Goal: Task Accomplishment & Management: Use online tool/utility

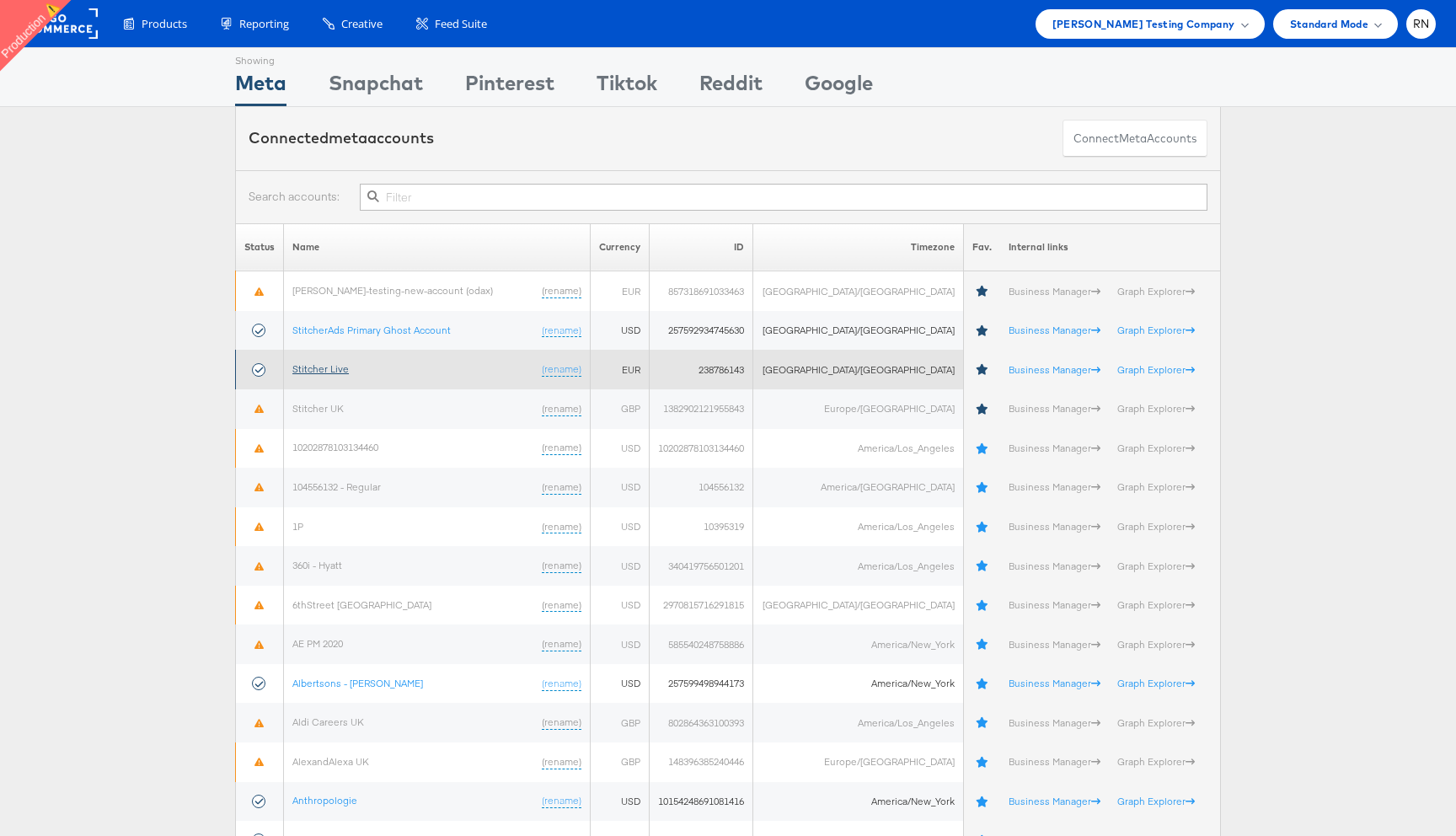
click at [337, 371] on link "Stitcher Live" at bounding box center [321, 368] width 56 height 12
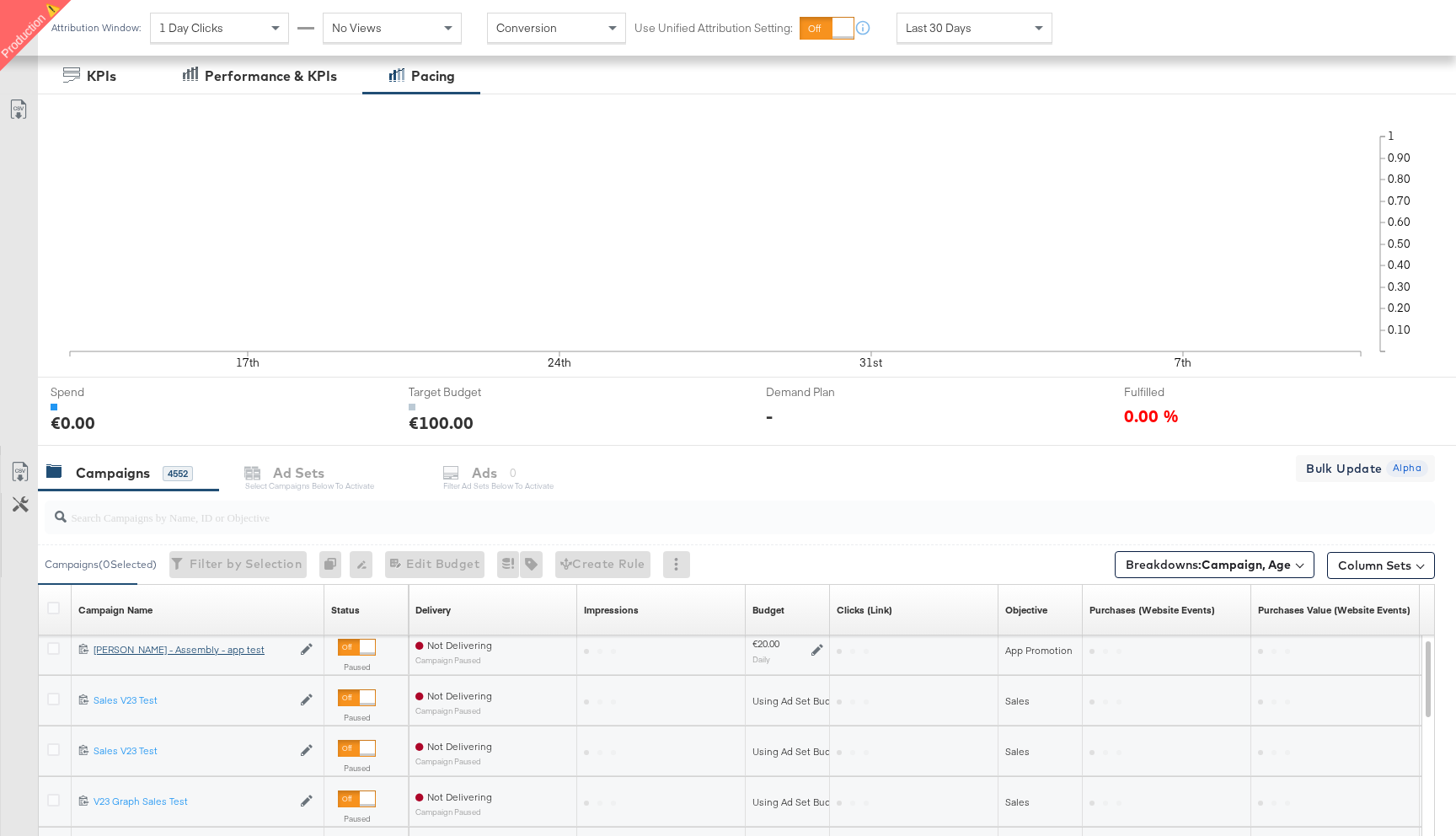
scroll to position [296, 0]
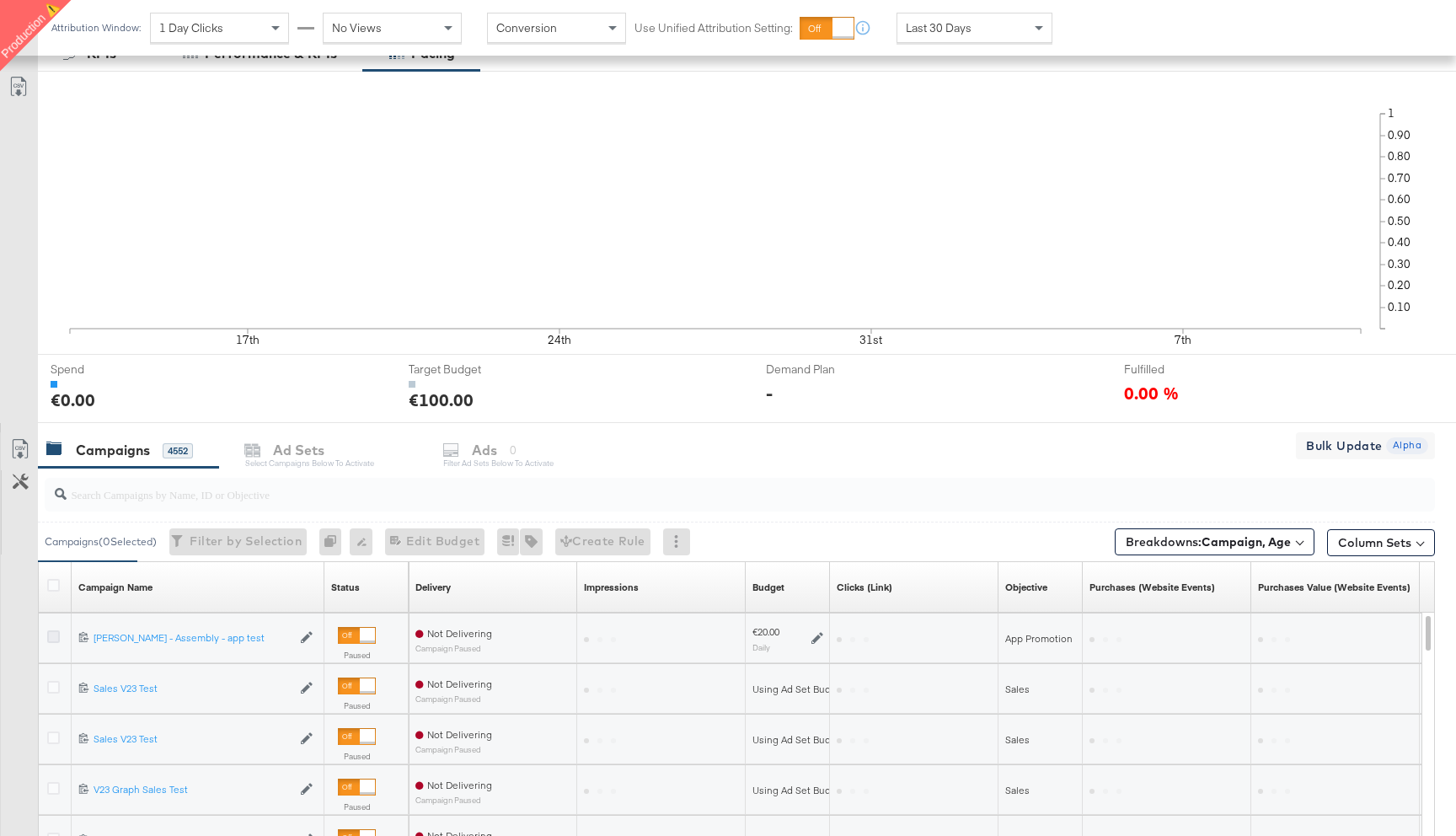
click at [53, 636] on icon at bounding box center [53, 636] width 12 height 12
click at [0, 0] on input "checkbox" at bounding box center [0, 0] width 0 height 0
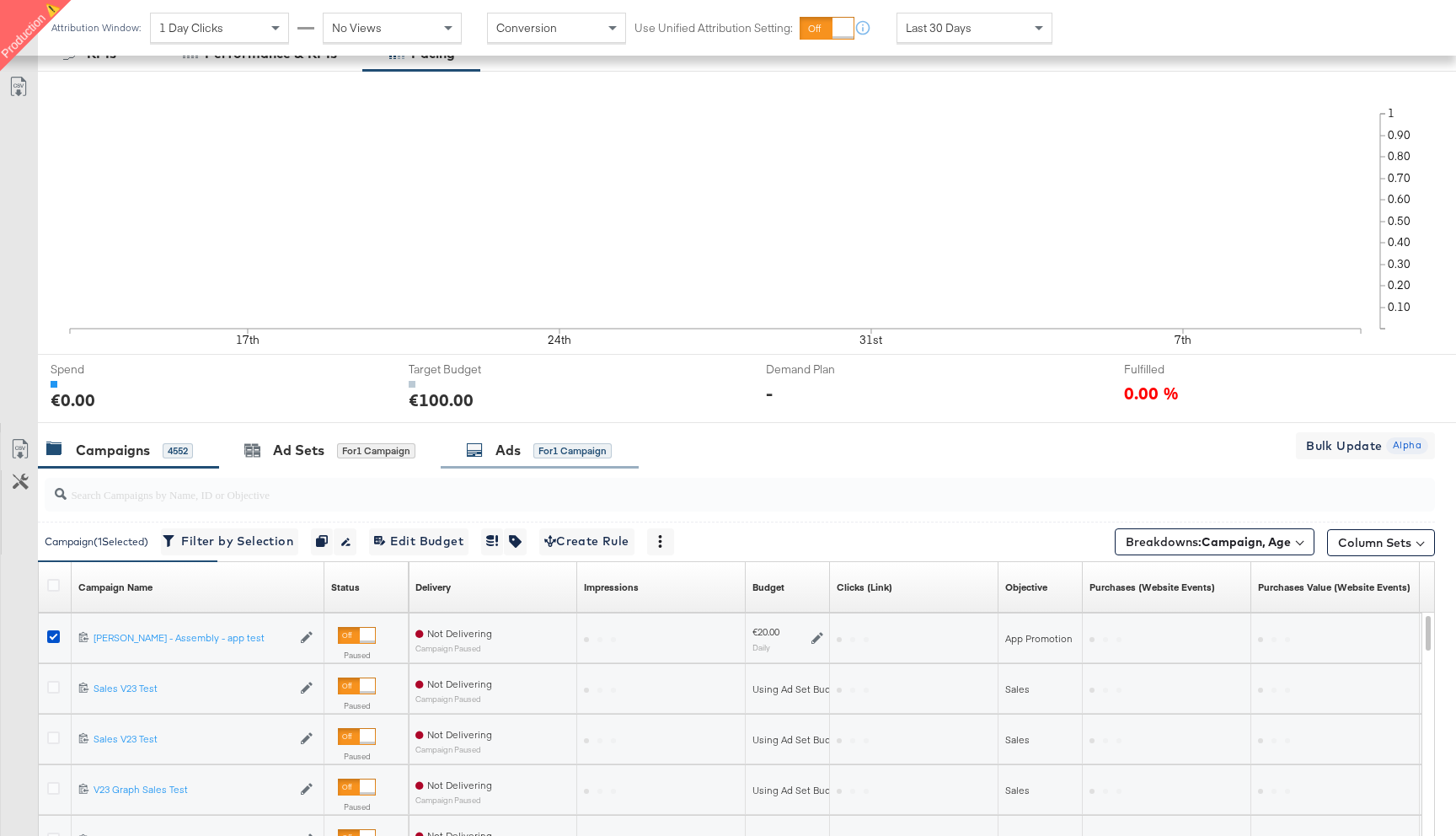
click at [500, 450] on div "Ads" at bounding box center [508, 450] width 25 height 20
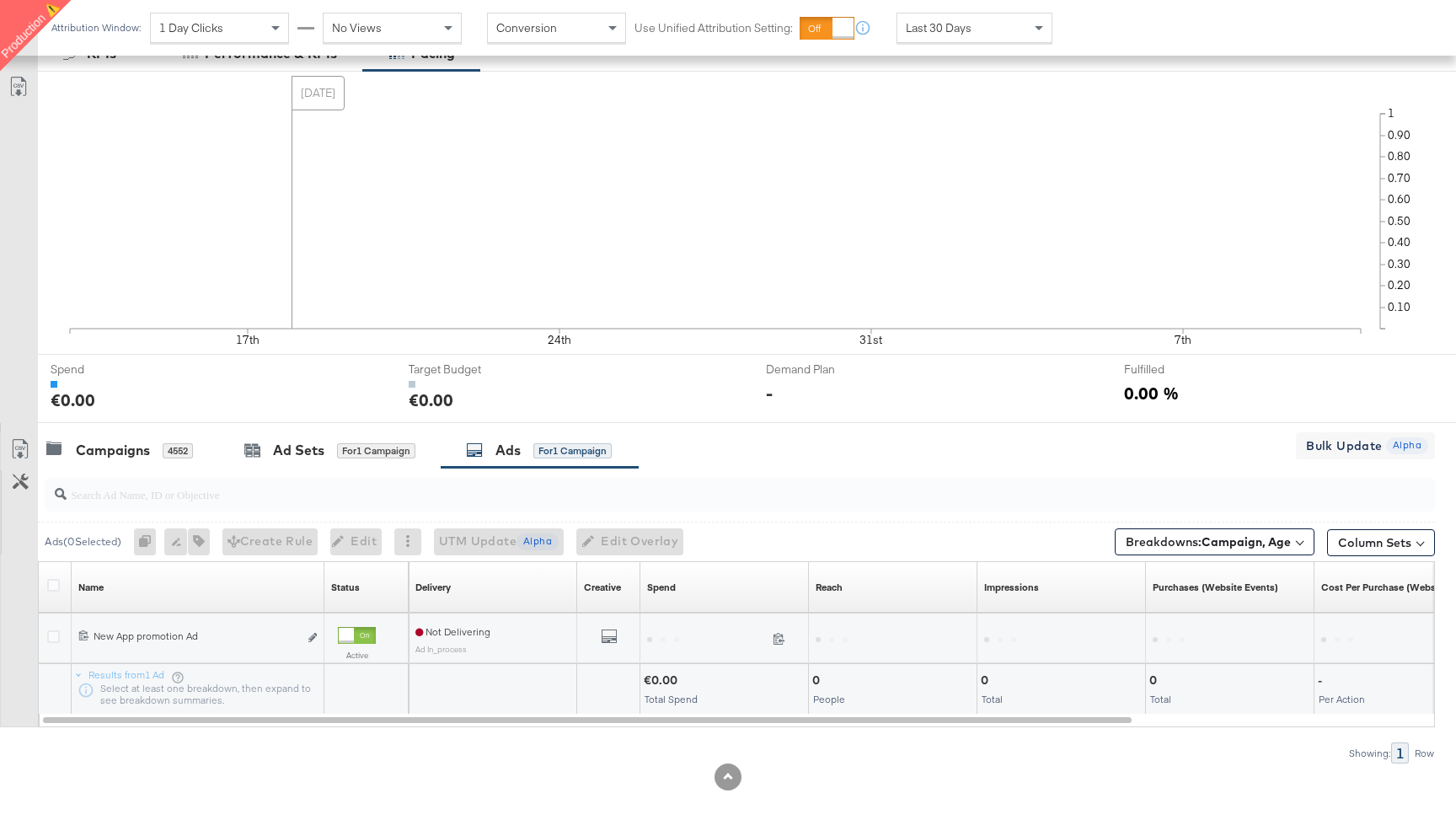
scroll to position [297, 0]
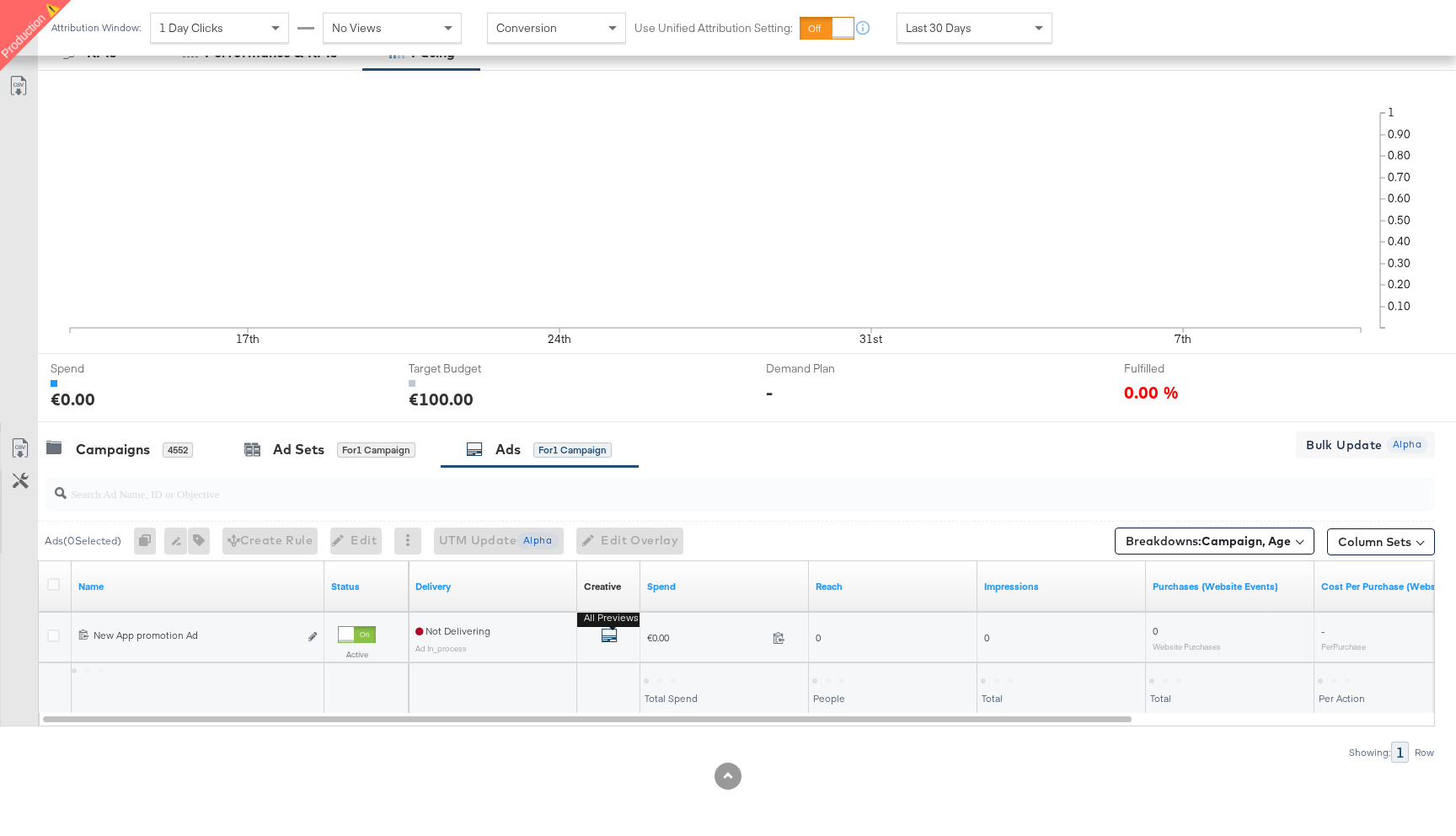
click at [612, 639] on icon "default" at bounding box center [609, 635] width 17 height 17
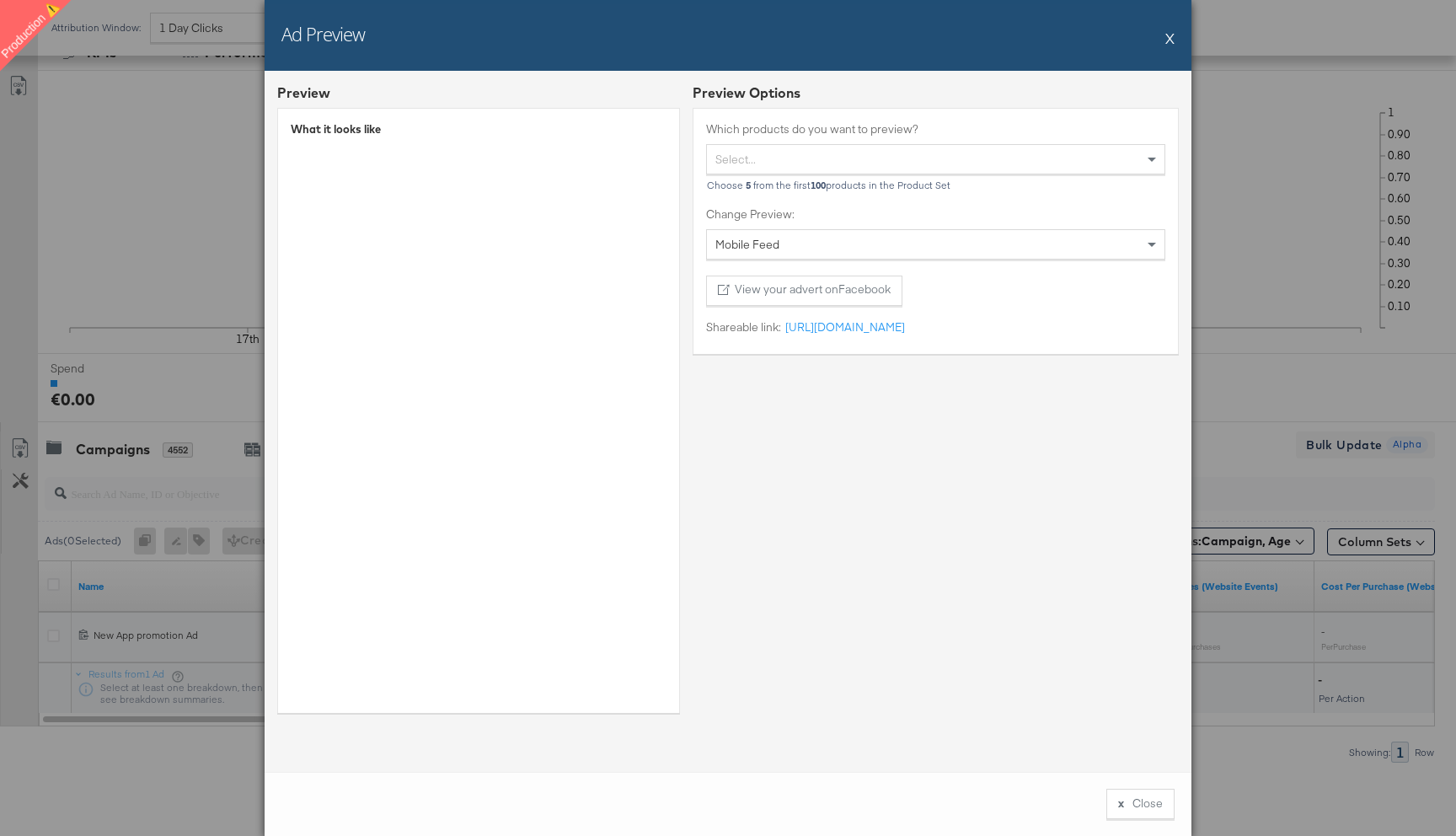
click at [1170, 38] on button "X" at bounding box center [1170, 38] width 9 height 34
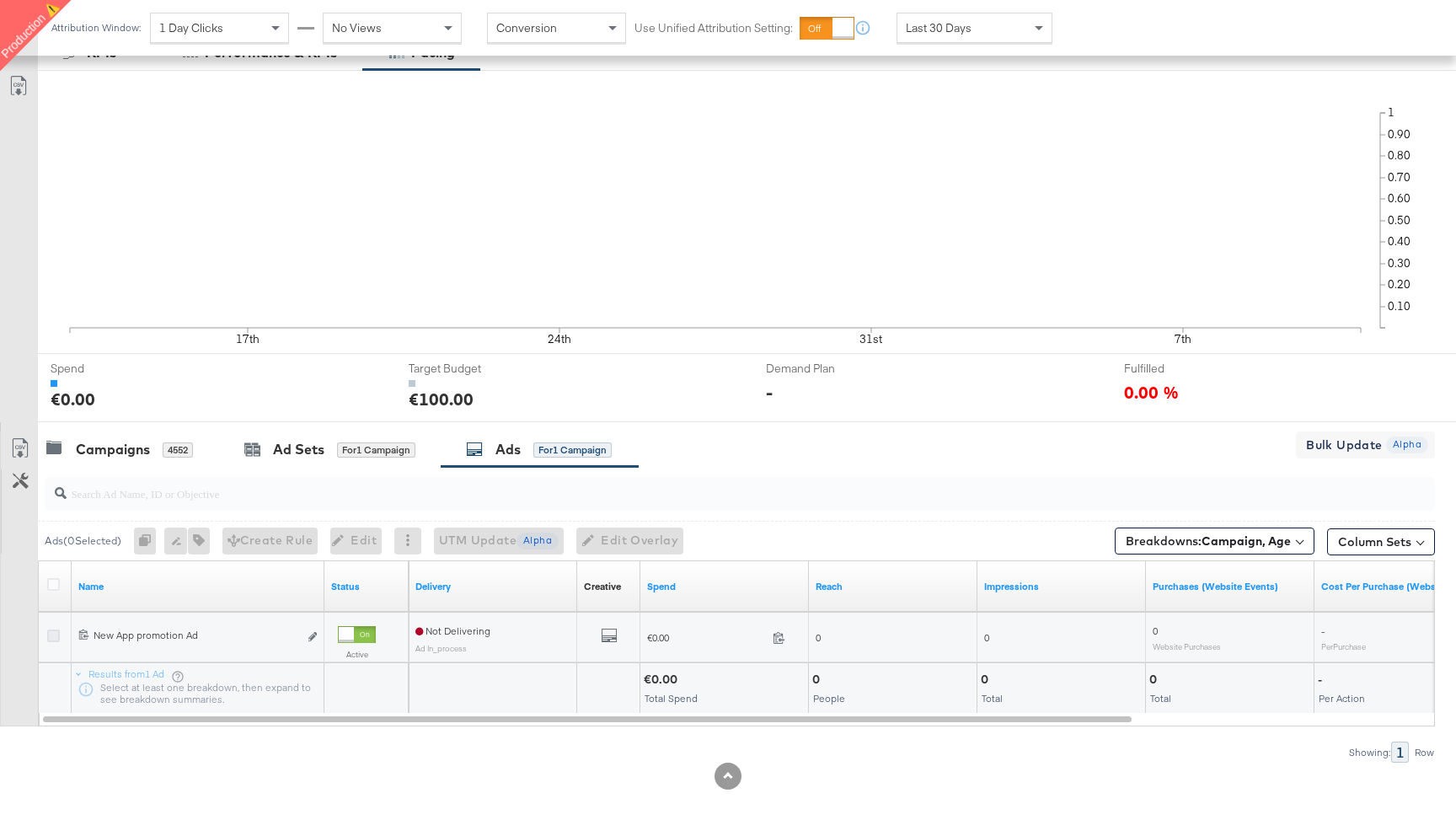
click at [55, 635] on icon at bounding box center [53, 635] width 12 height 12
click at [0, 0] on input "checkbox" at bounding box center [0, 0] width 0 height 0
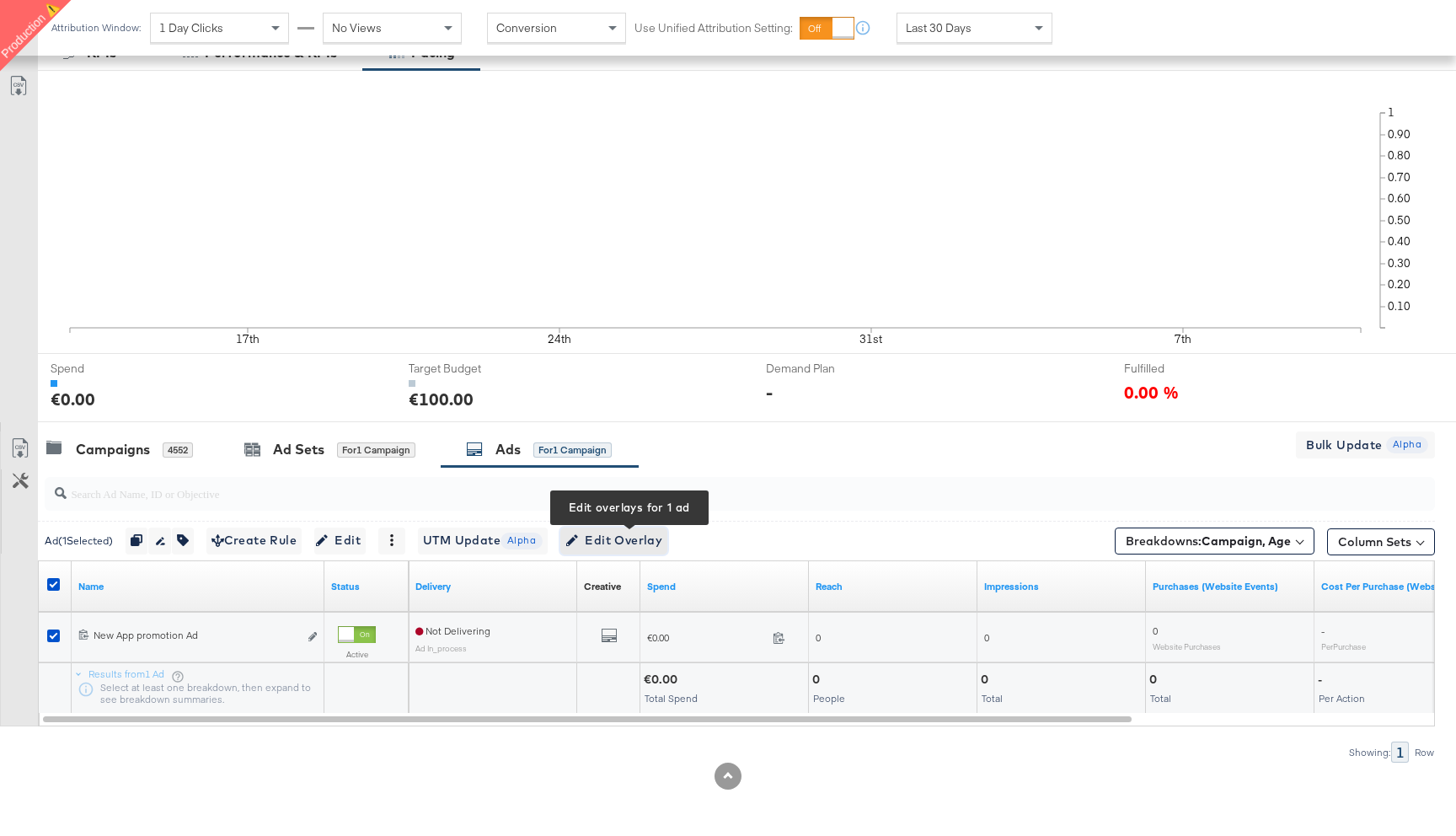
click at [614, 533] on span "Edit Overlay Edit overlays for 1 ad" at bounding box center [614, 540] width 97 height 21
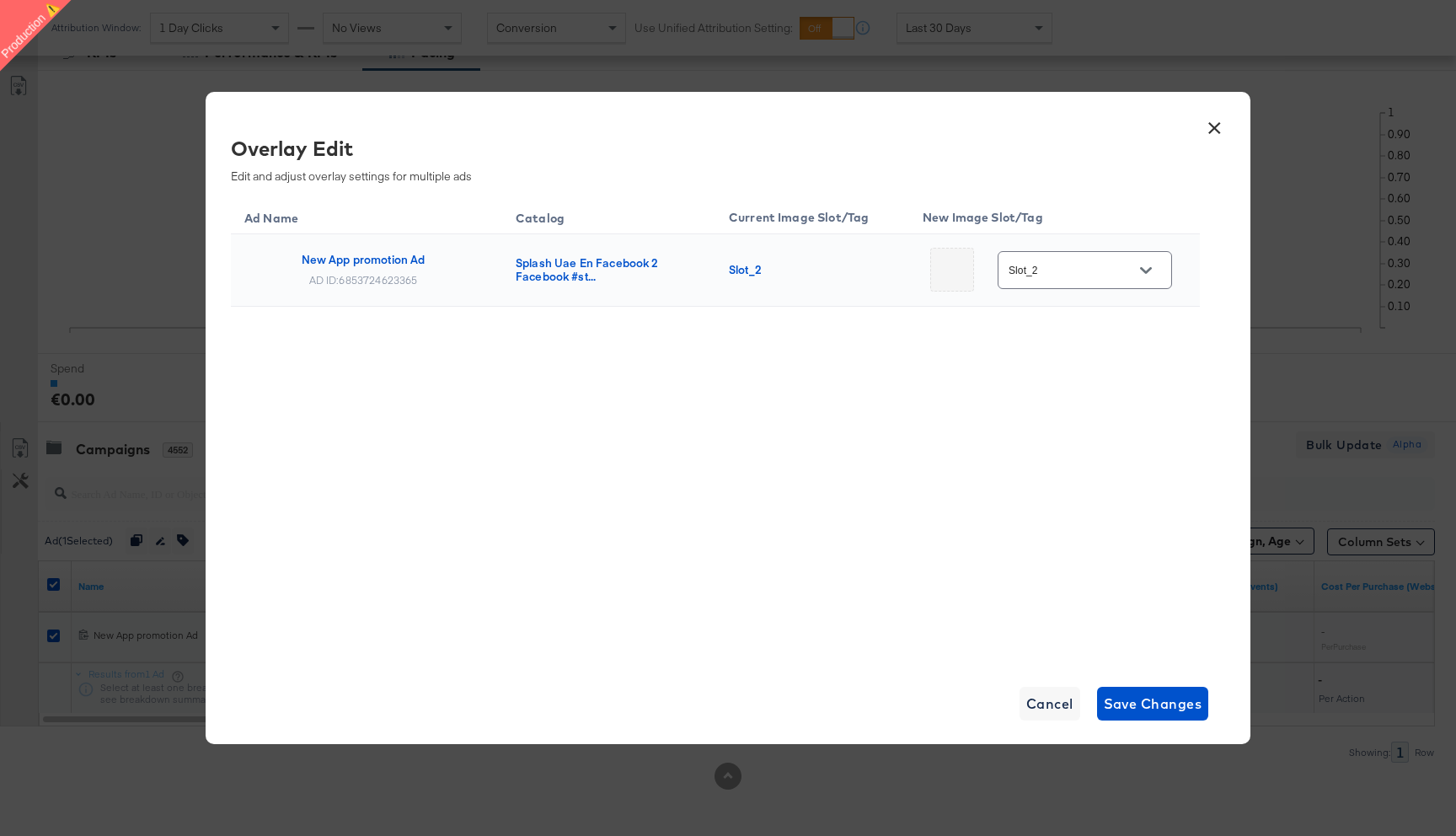
click at [1216, 123] on button "×" at bounding box center [1214, 124] width 30 height 30
